Goal: Find specific fact: Find specific fact

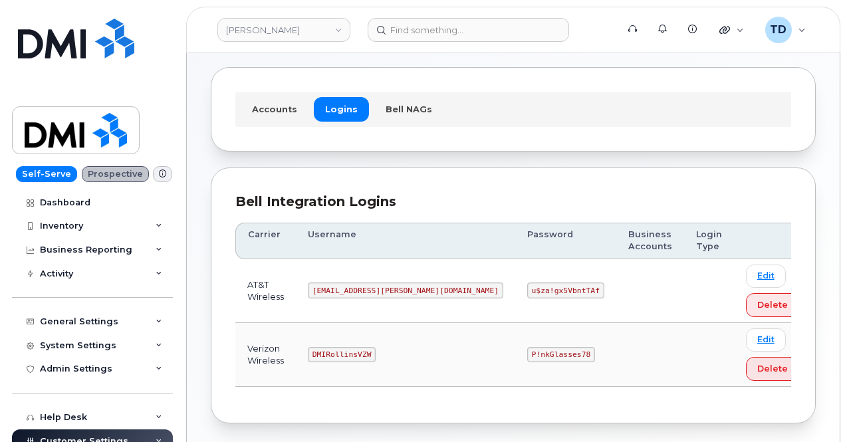
scroll to position [112, 0]
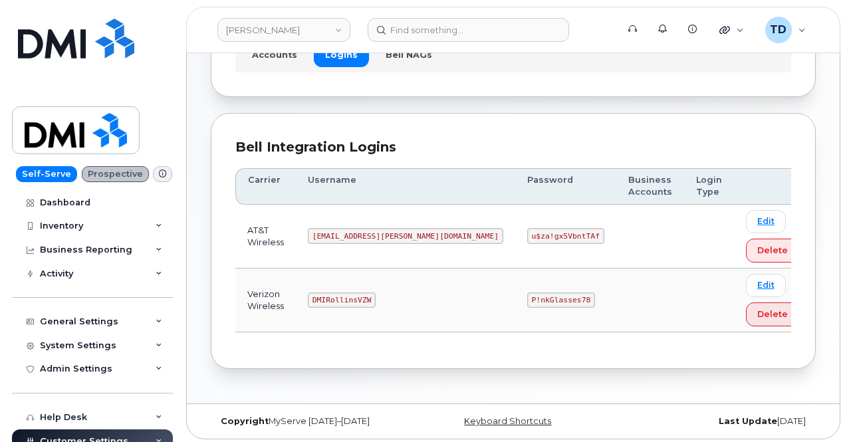
click at [527, 300] on code "P!nkGlasses78" at bounding box center [561, 301] width 68 height 16
click at [527, 295] on code "P!nkGlasses78" at bounding box center [561, 301] width 68 height 16
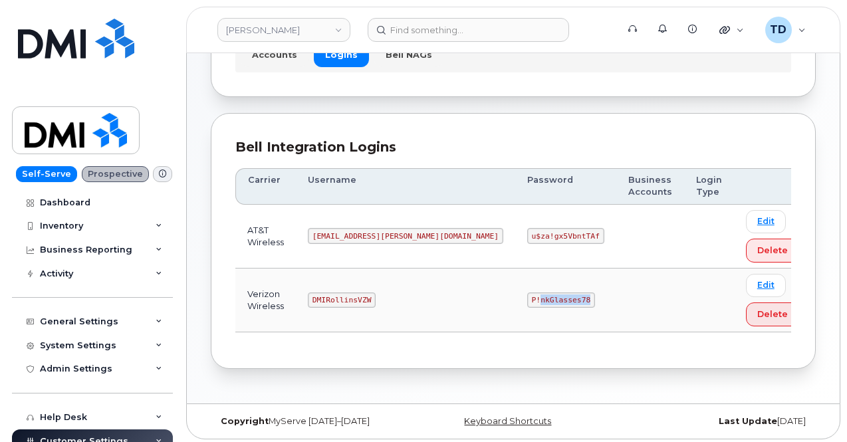
click at [527, 295] on code "P!nkGlasses78" at bounding box center [561, 301] width 68 height 16
click at [361, 293] on code "DMIRollinsVZW" at bounding box center [342, 301] width 68 height 16
click at [362, 293] on code "DMIRollinsVZW" at bounding box center [342, 301] width 68 height 16
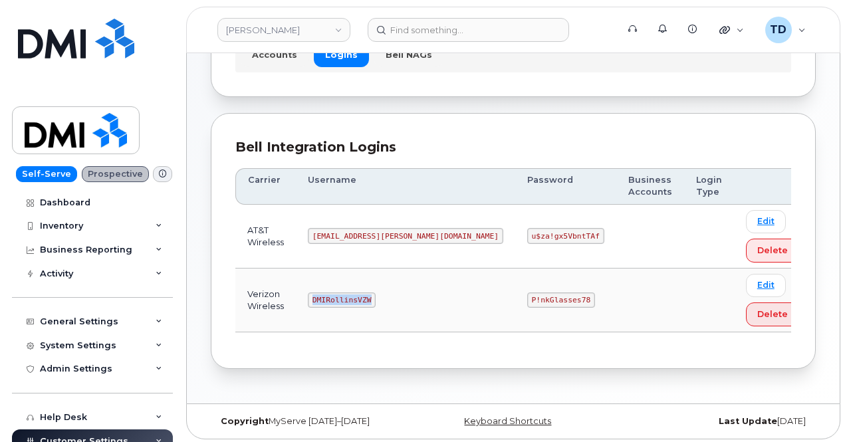
click at [362, 293] on code "DMIRollinsVZW" at bounding box center [342, 301] width 68 height 16
click at [366, 297] on code "DMIRollinsVZW" at bounding box center [342, 301] width 68 height 16
click at [527, 293] on code "P!nkGlasses78" at bounding box center [561, 301] width 68 height 16
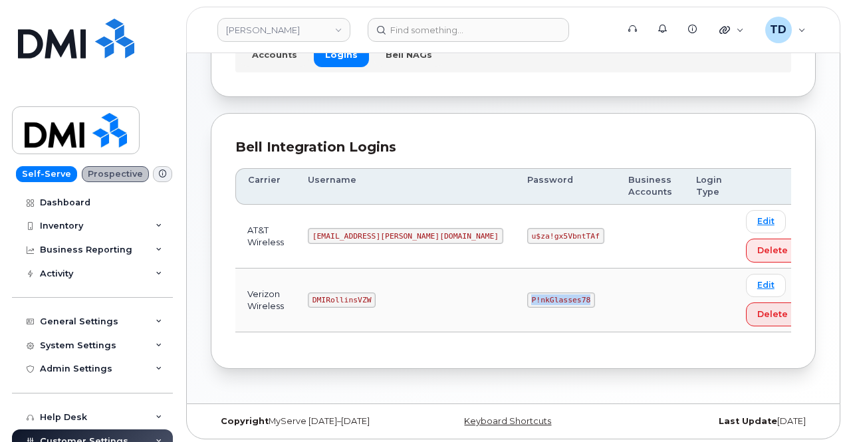
click at [527, 293] on code "P!nkGlasses78" at bounding box center [561, 301] width 68 height 16
copy code "P!nkGlasses78"
click at [616, 232] on td at bounding box center [650, 237] width 68 height 64
